Goal: Find specific page/section: Find specific page/section

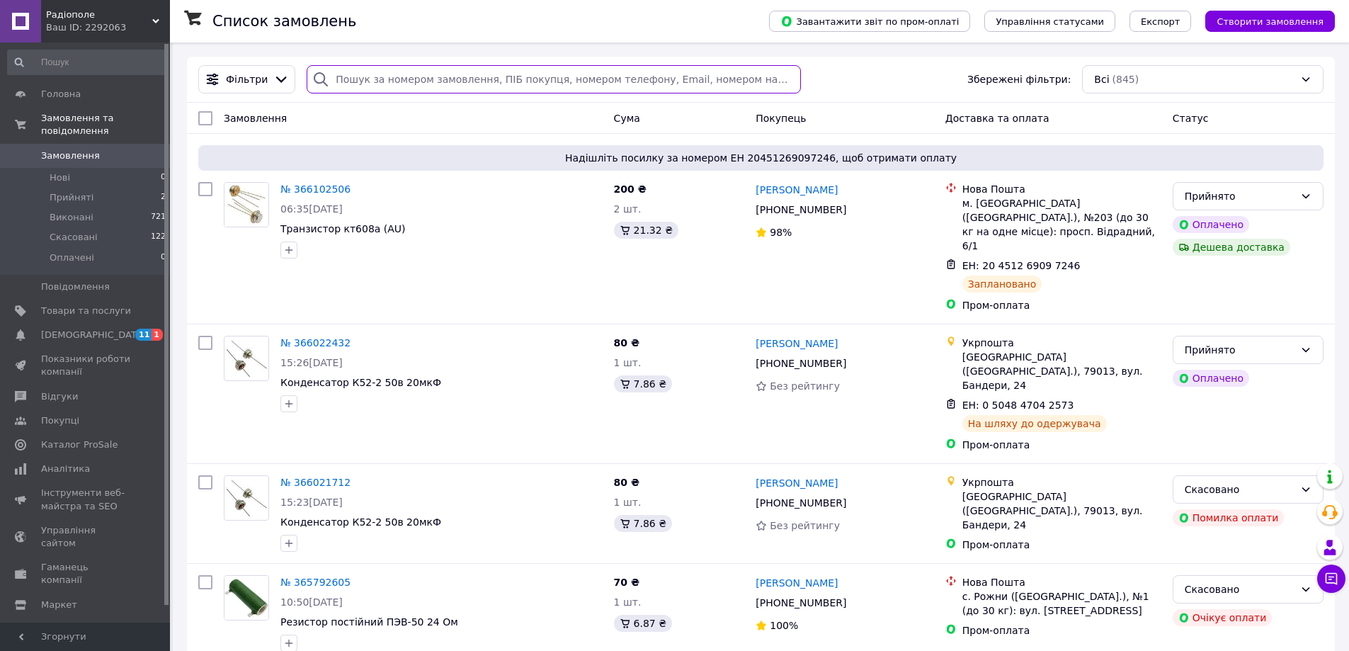
click at [490, 89] on input "search" at bounding box center [554, 79] width 494 height 28
type input "r"
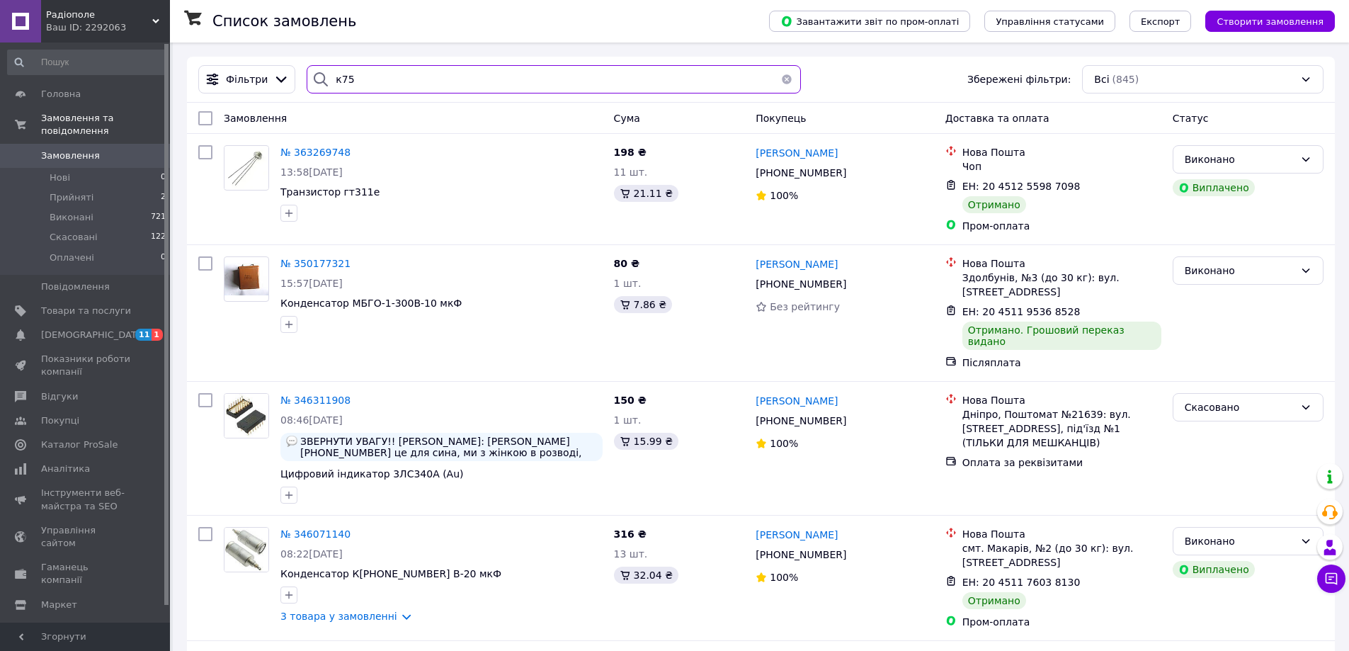
click at [335, 75] on input "к75" at bounding box center [554, 79] width 494 height 28
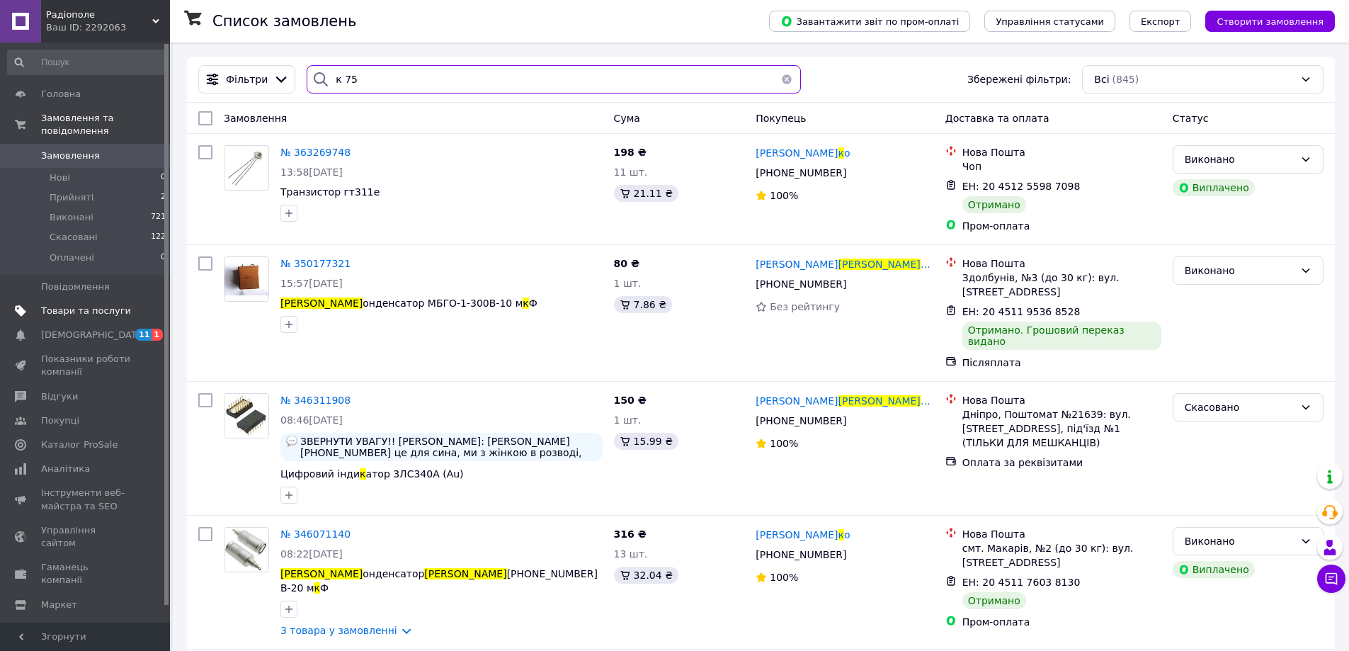
type input "к 75"
click at [71, 305] on span "Товари та послуги" at bounding box center [86, 311] width 90 height 13
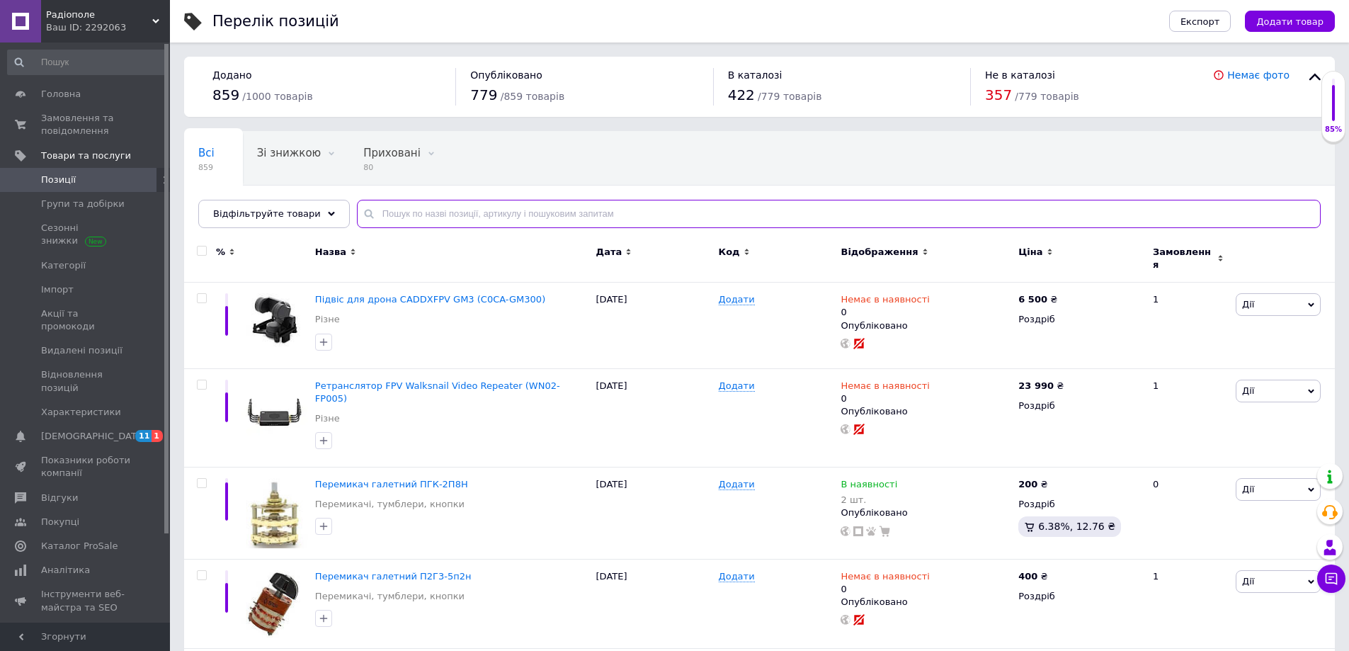
click at [415, 204] on input "text" at bounding box center [839, 214] width 964 height 28
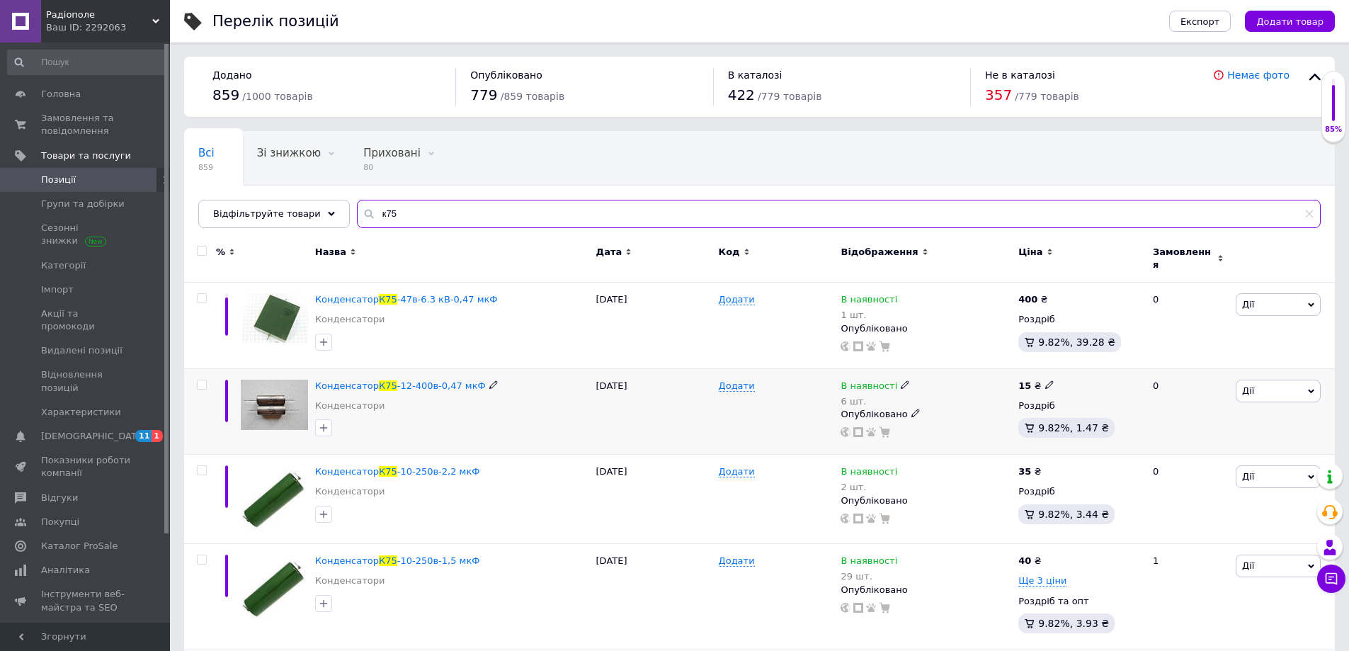
type input "к75"
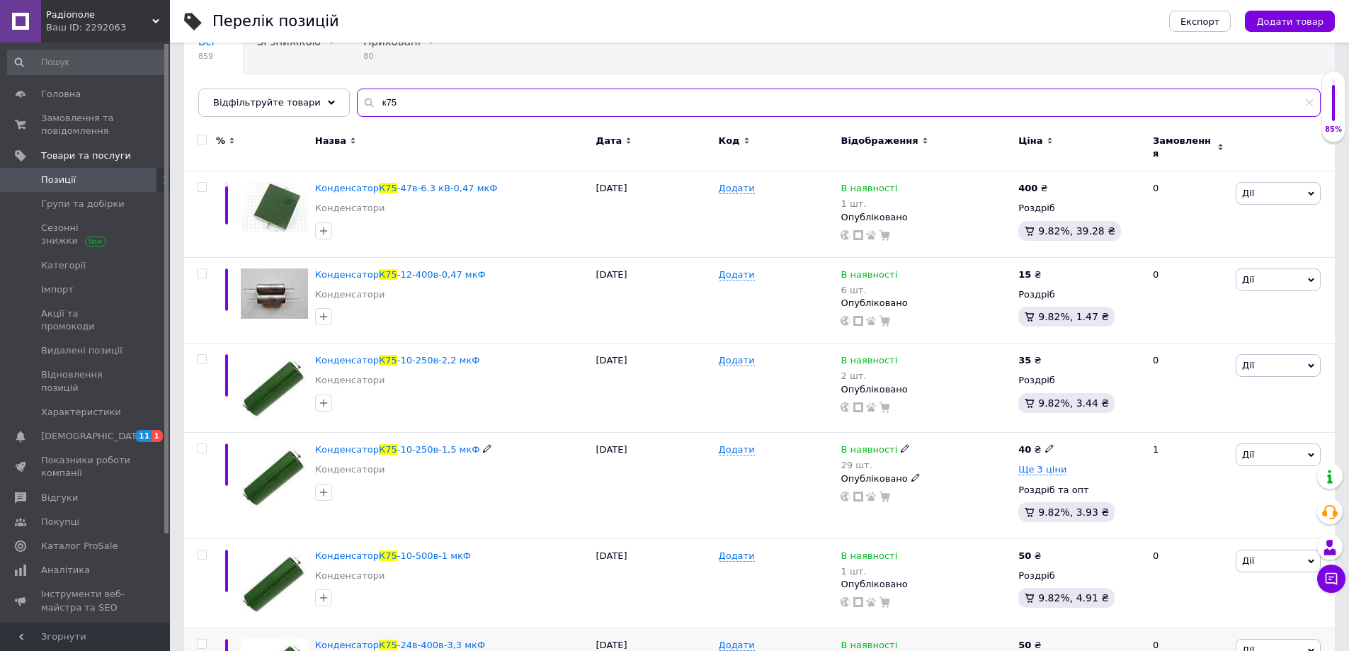
scroll to position [213, 0]
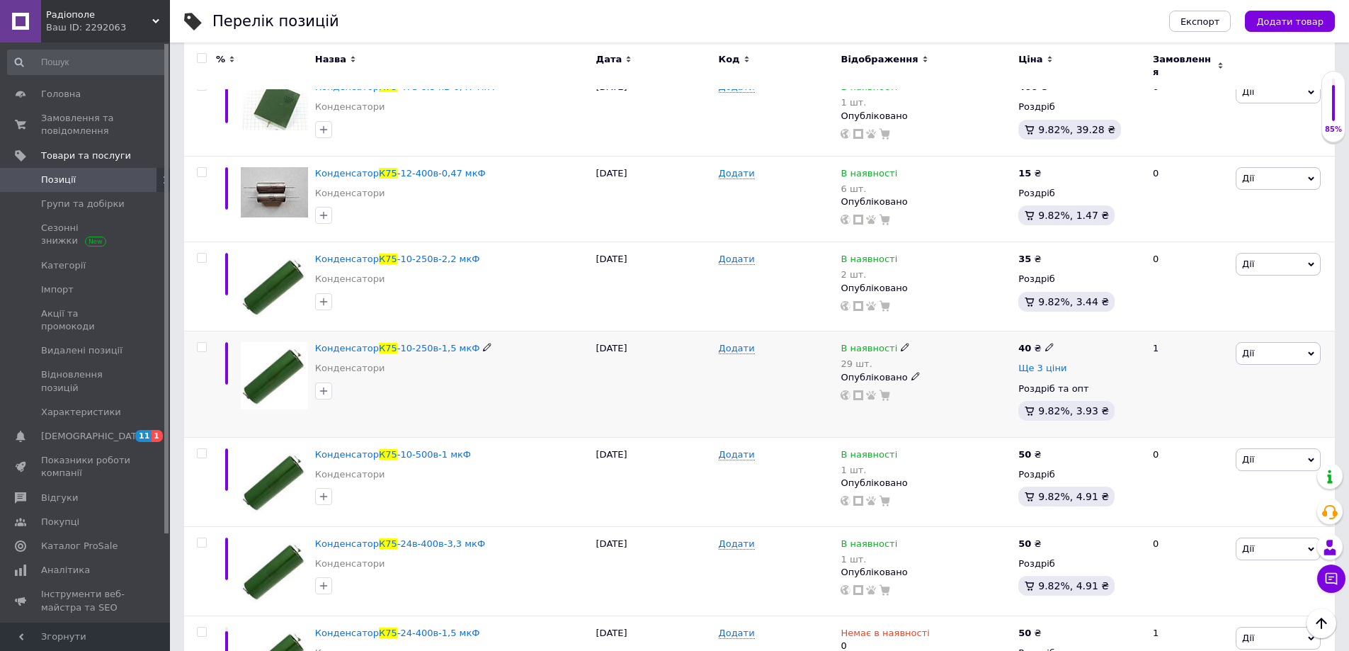
click at [1036, 363] on span "Ще 3 ціни" at bounding box center [1043, 368] width 48 height 11
